Goal: Book appointment/travel/reservation

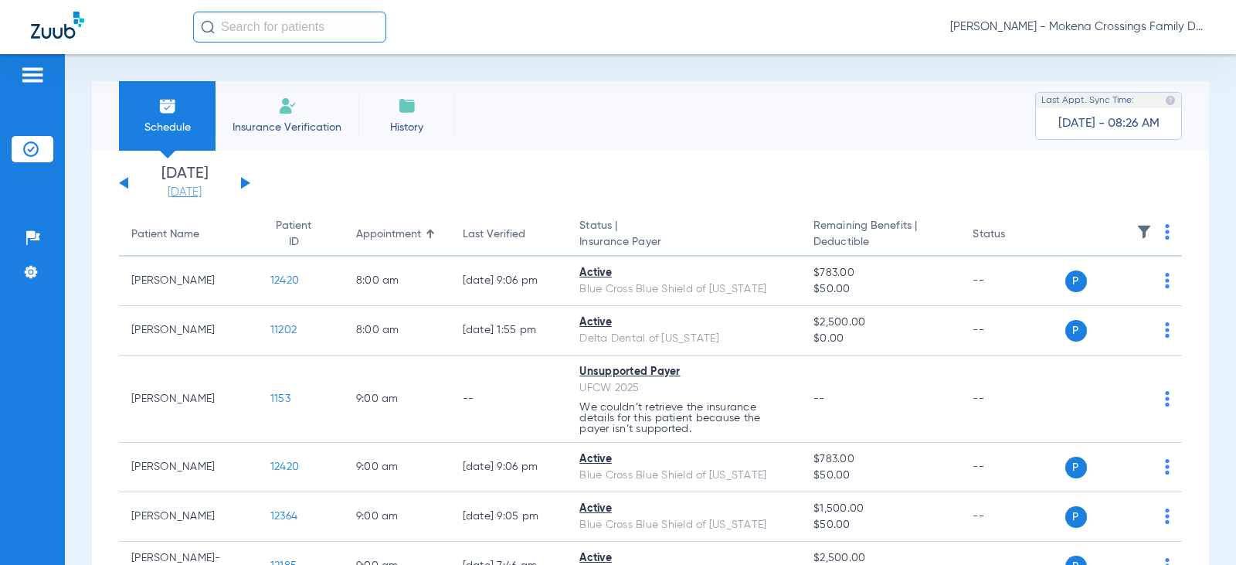
click at [193, 190] on link "[DATE]" at bounding box center [184, 192] width 93 height 15
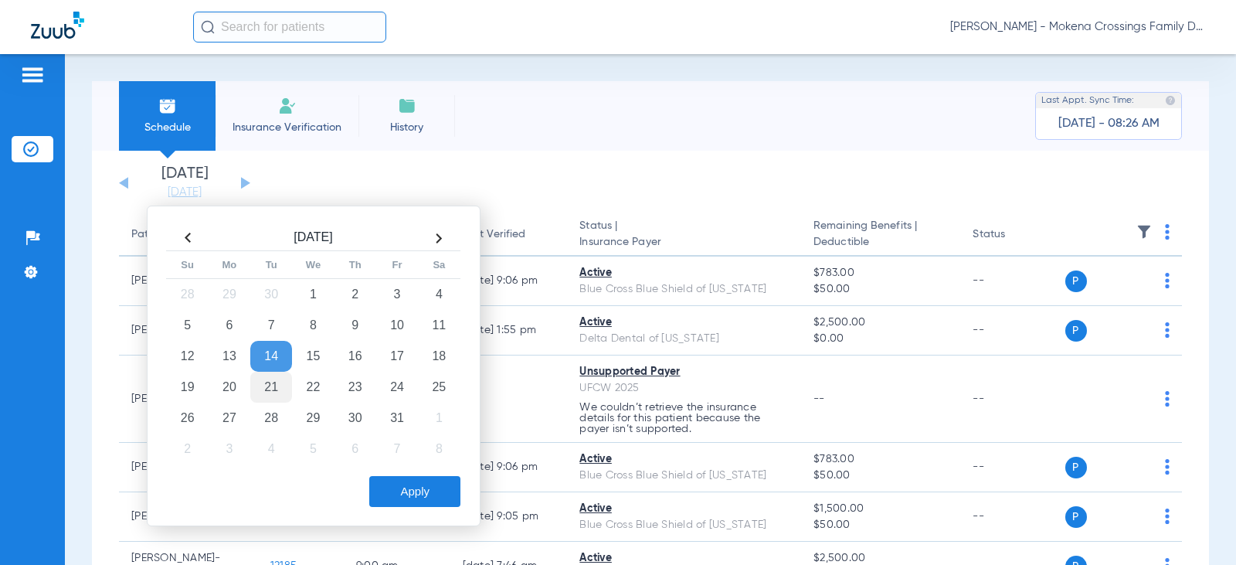
click at [271, 381] on td "21" at bounding box center [271, 387] width 42 height 31
click at [423, 505] on button "Apply" at bounding box center [414, 491] width 91 height 31
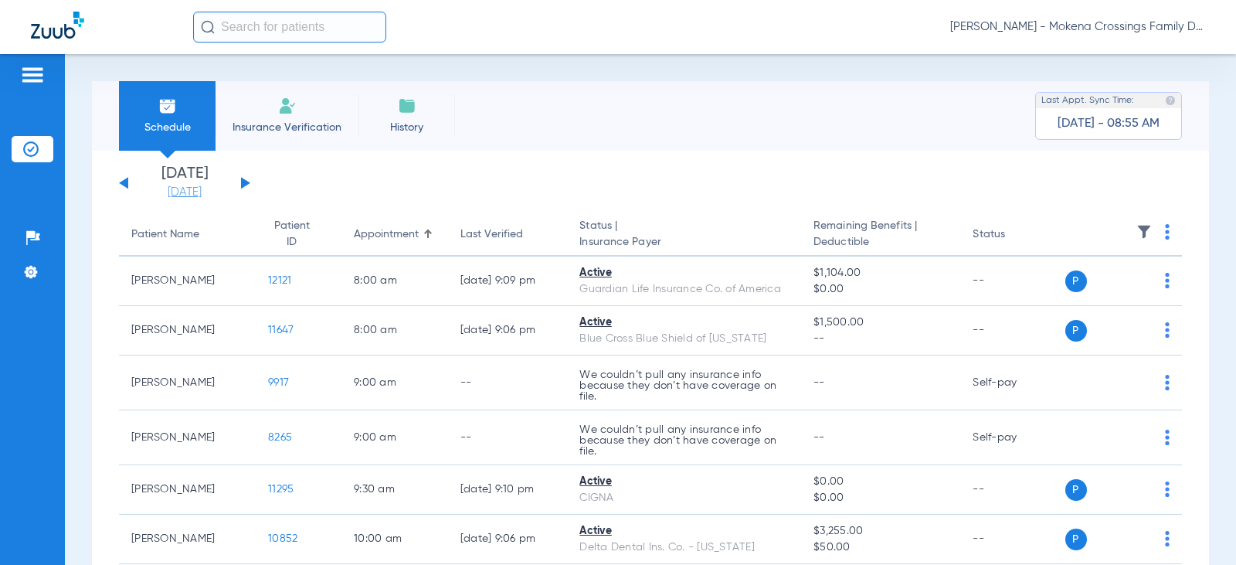
click at [197, 192] on link "[DATE]" at bounding box center [184, 192] width 93 height 15
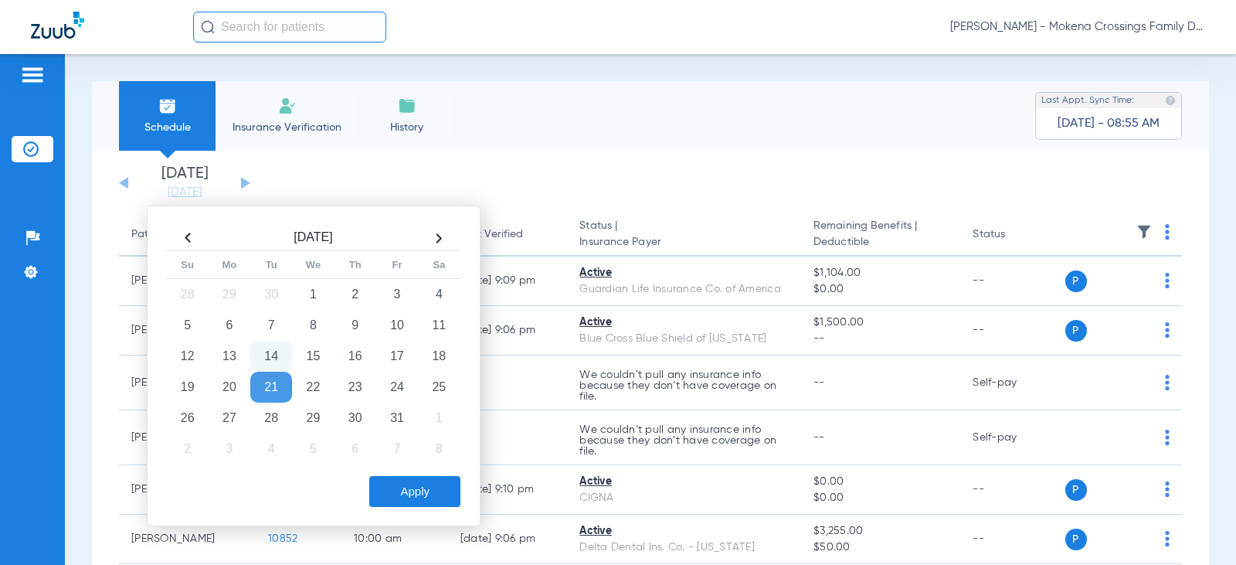
click at [259, 357] on td "14" at bounding box center [271, 356] width 42 height 31
click at [264, 358] on td "14" at bounding box center [271, 356] width 42 height 31
click at [398, 499] on button "Apply" at bounding box center [414, 491] width 91 height 31
